Goal: Navigation & Orientation: Find specific page/section

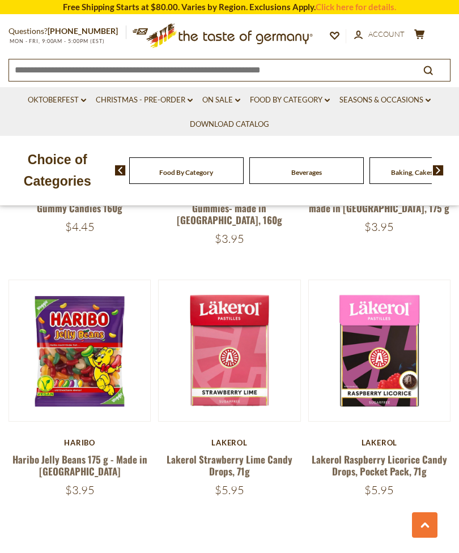
scroll to position [3124, 0]
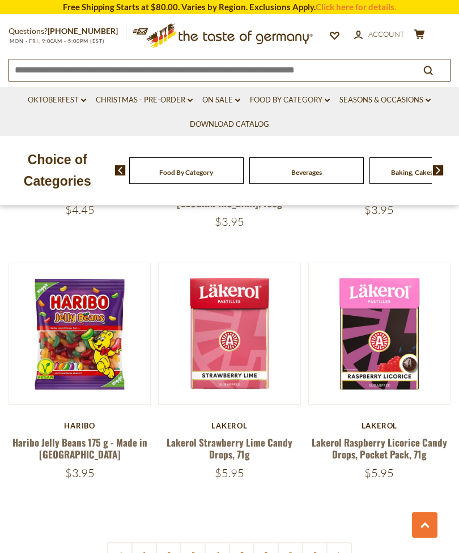
click at [343, 542] on link at bounding box center [338, 554] width 25 height 25
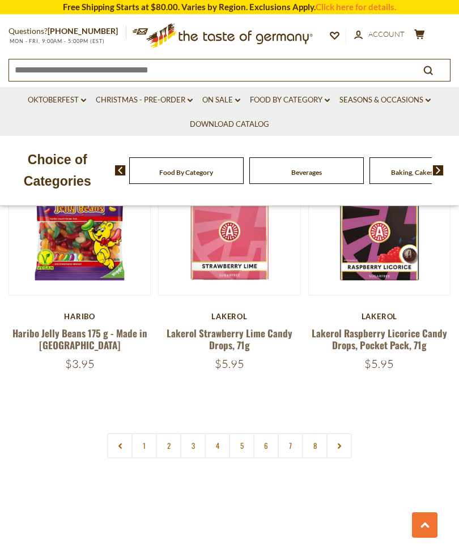
scroll to position [3233, 0]
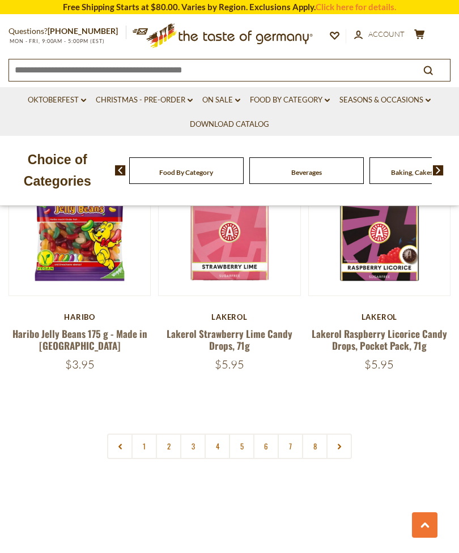
click at [177, 434] on link "2" at bounding box center [168, 446] width 25 height 25
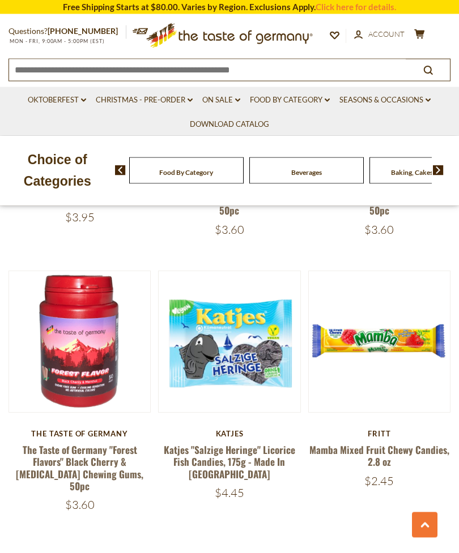
scroll to position [3050, 0]
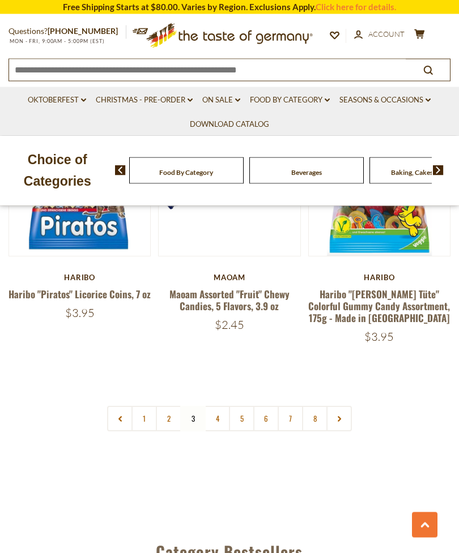
scroll to position [3182, 0]
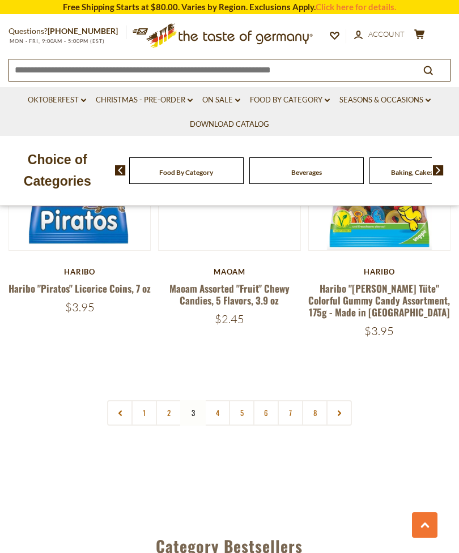
click at [223, 400] on link "4" at bounding box center [216, 412] width 25 height 25
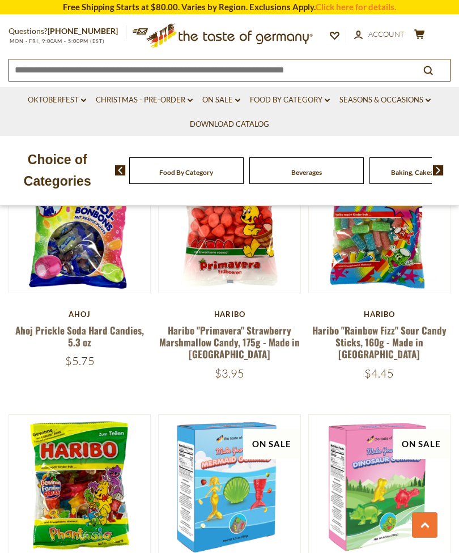
scroll to position [395, 0]
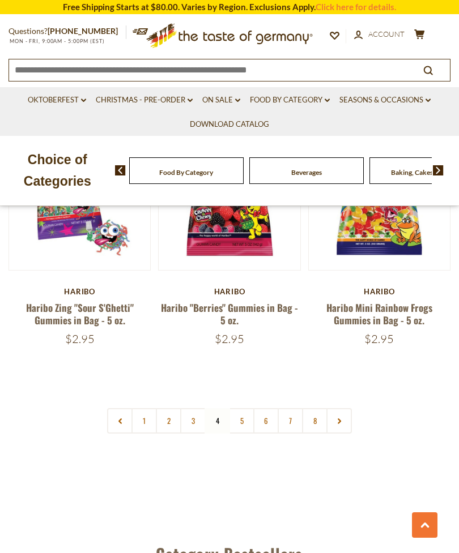
click at [249, 408] on link "5" at bounding box center [241, 420] width 25 height 25
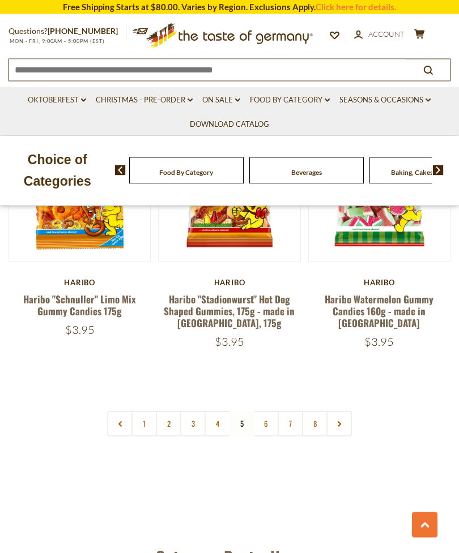
scroll to position [3210, 0]
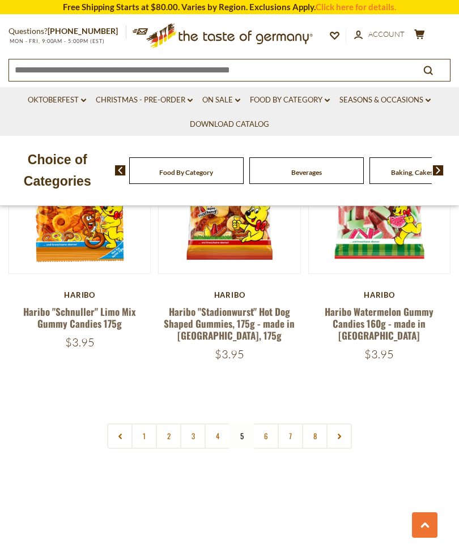
click at [271, 424] on link "6" at bounding box center [265, 436] width 25 height 25
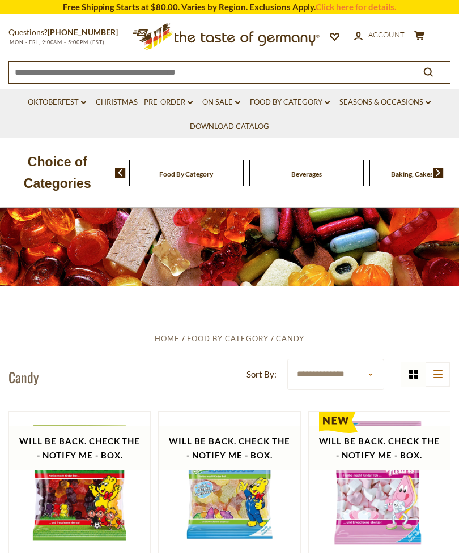
scroll to position [0, 0]
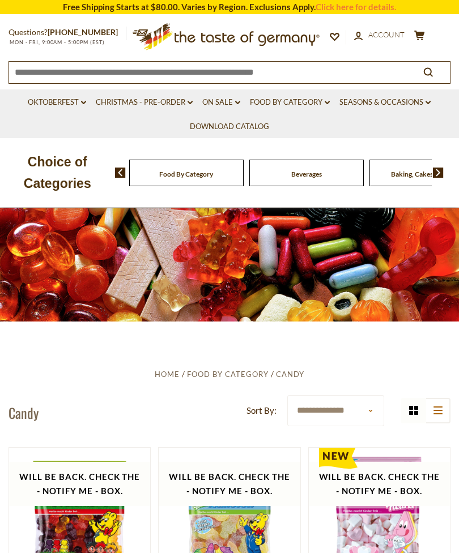
click at [307, 106] on link "Food By Category dropdown_arrow" at bounding box center [290, 102] width 80 height 12
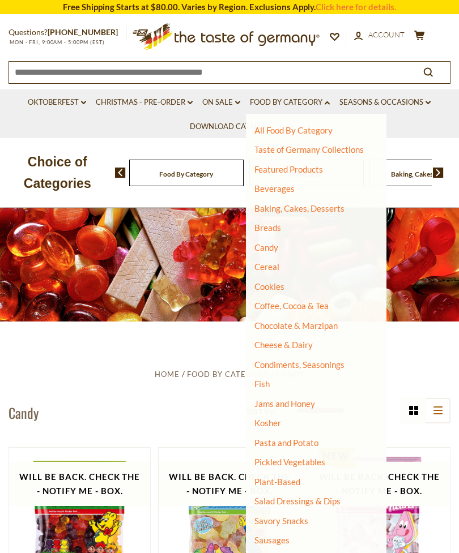
click at [329, 323] on link "Chocolate & Marzipan" at bounding box center [295, 325] width 83 height 10
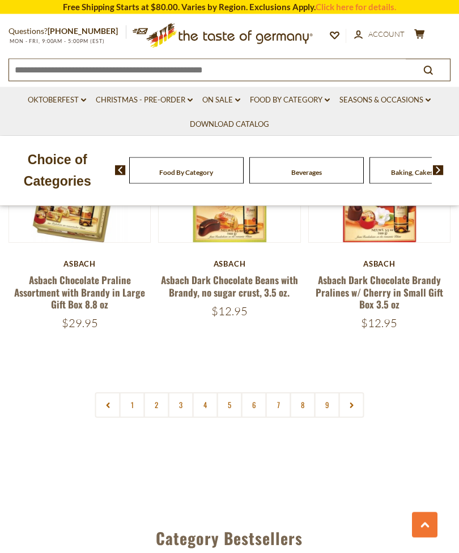
scroll to position [3212, 0]
click at [159, 392] on link "2" at bounding box center [156, 404] width 25 height 25
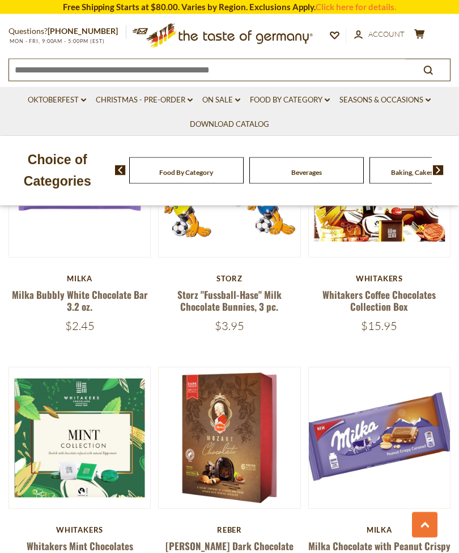
scroll to position [1144, 0]
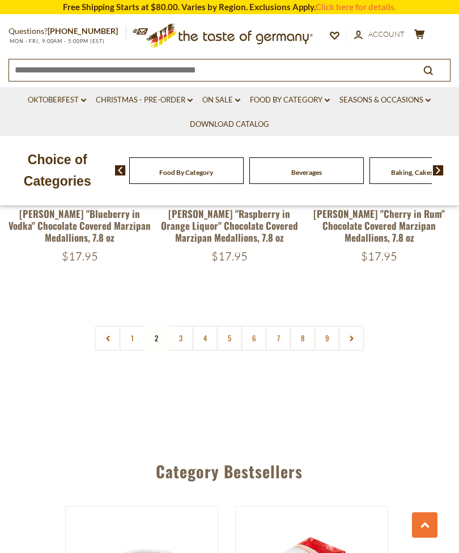
click at [259, 326] on link "6" at bounding box center [253, 338] width 25 height 25
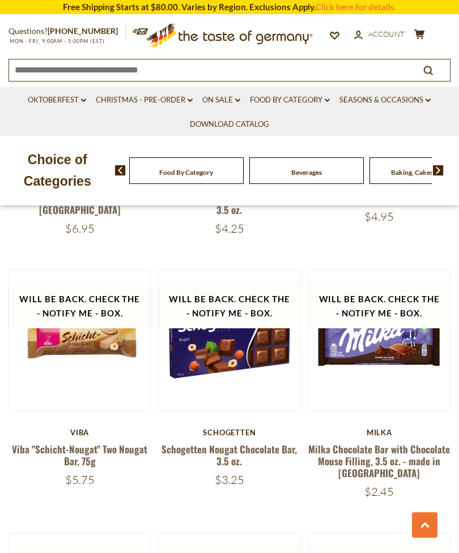
scroll to position [1517, 0]
